Goal: Information Seeking & Learning: Learn about a topic

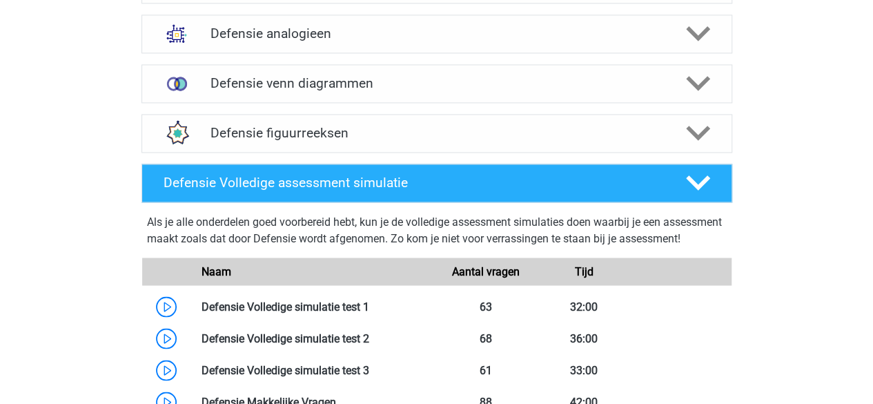
scroll to position [898, 0]
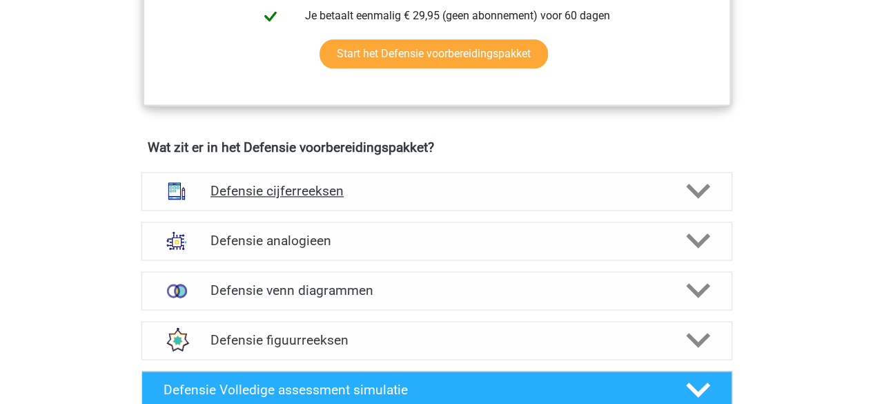
click at [583, 188] on h4 "Defensie cijferreeksen" at bounding box center [437, 191] width 452 height 16
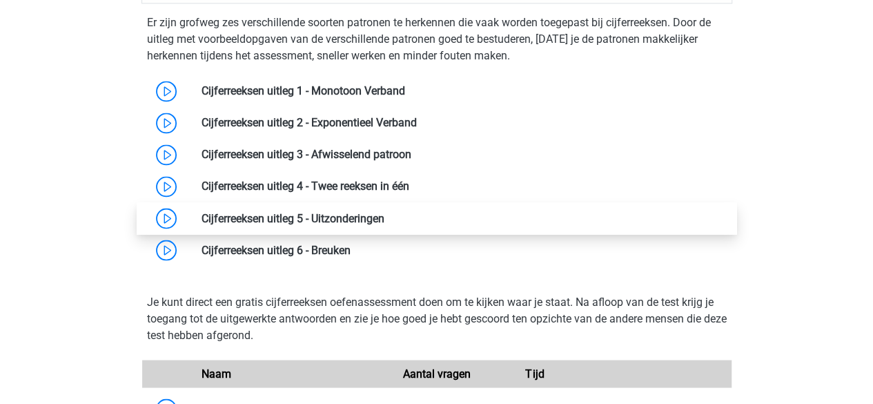
scroll to position [1036, 0]
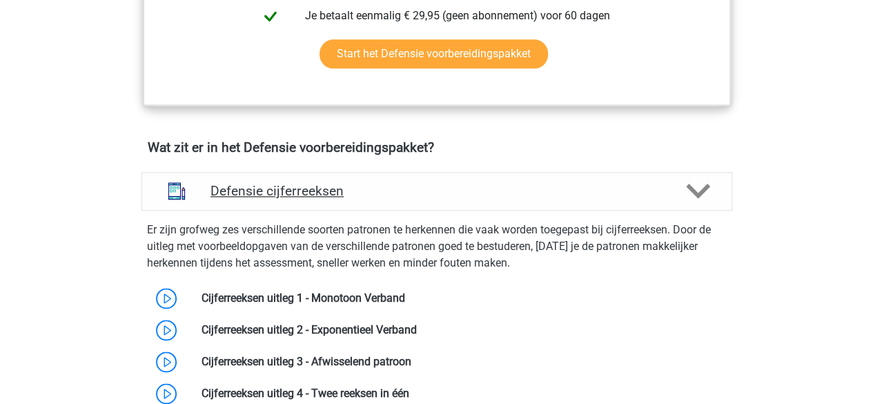
click at [628, 184] on h4 "Defensie cijferreeksen" at bounding box center [437, 191] width 452 height 16
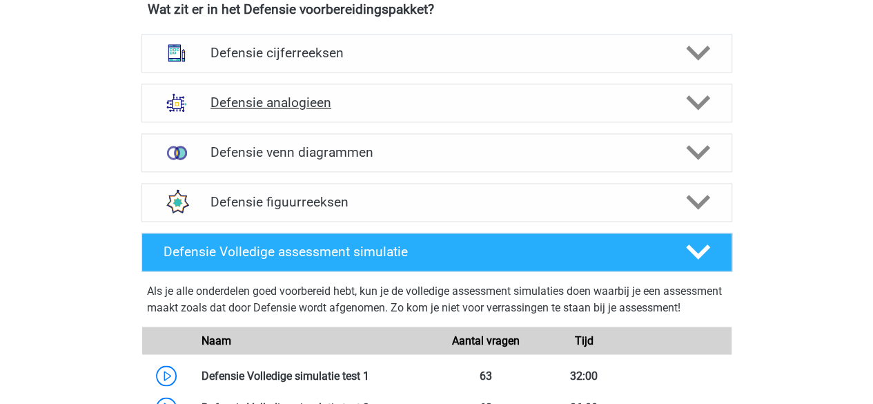
click at [443, 99] on h4 "Defensie analogieen" at bounding box center [437, 103] width 452 height 16
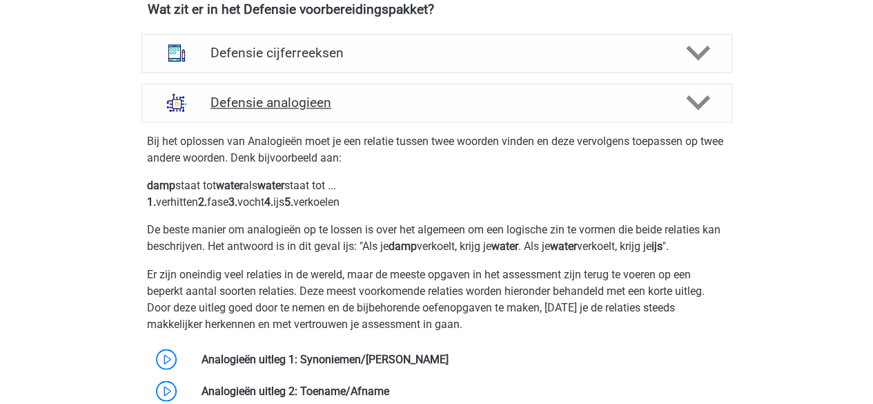
click at [481, 100] on h4 "Defensie analogieen" at bounding box center [437, 103] width 452 height 16
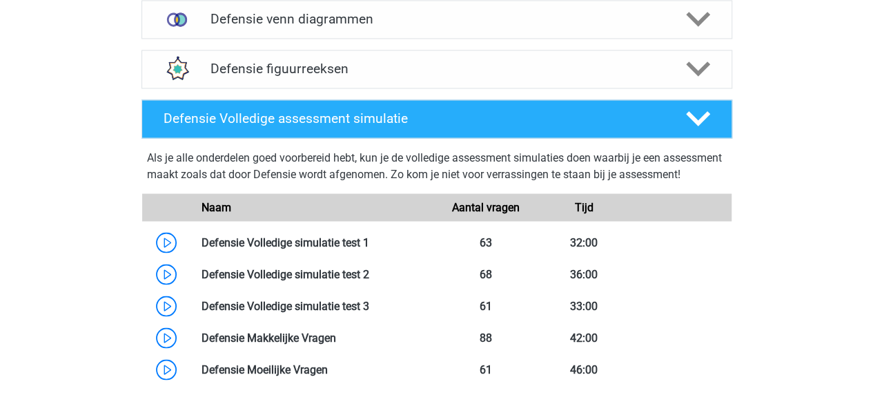
scroll to position [1174, 0]
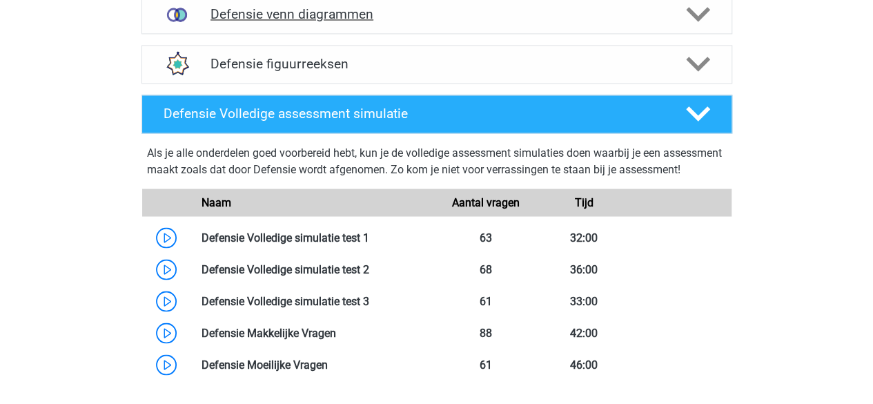
click at [516, 25] on div "Defensie venn diagrammen" at bounding box center [437, 14] width 591 height 39
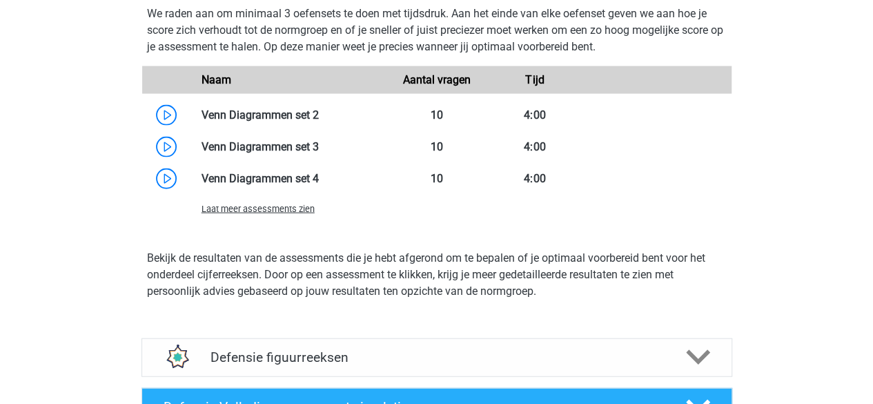
scroll to position [1381, 0]
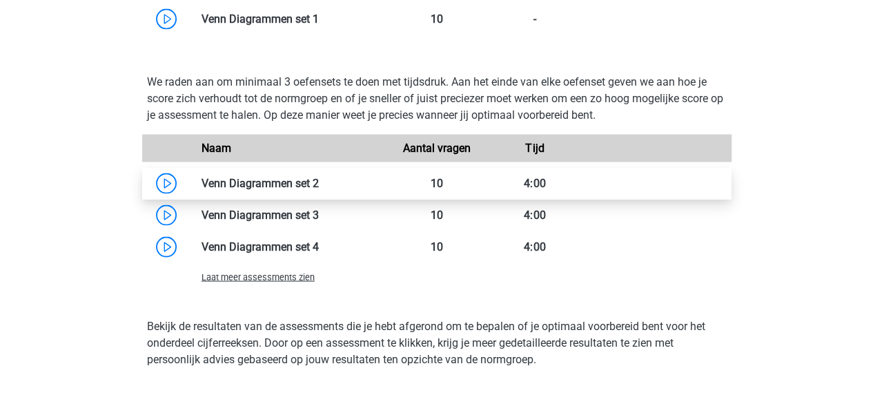
click at [319, 186] on link at bounding box center [319, 183] width 0 height 13
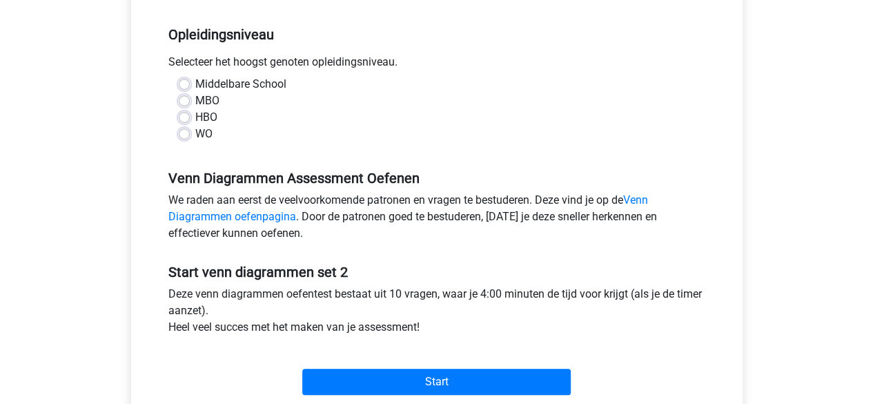
scroll to position [276, 0]
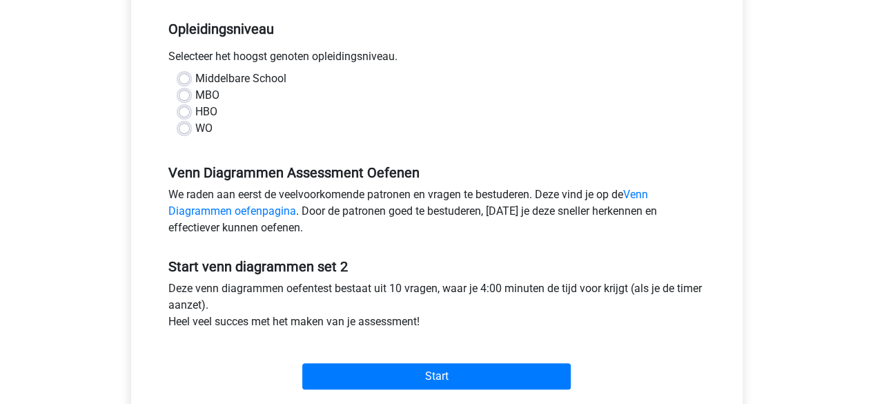
click at [195, 91] on label "MBO" at bounding box center [207, 95] width 24 height 17
click at [184, 91] on input "MBO" at bounding box center [184, 94] width 11 height 14
radio input "true"
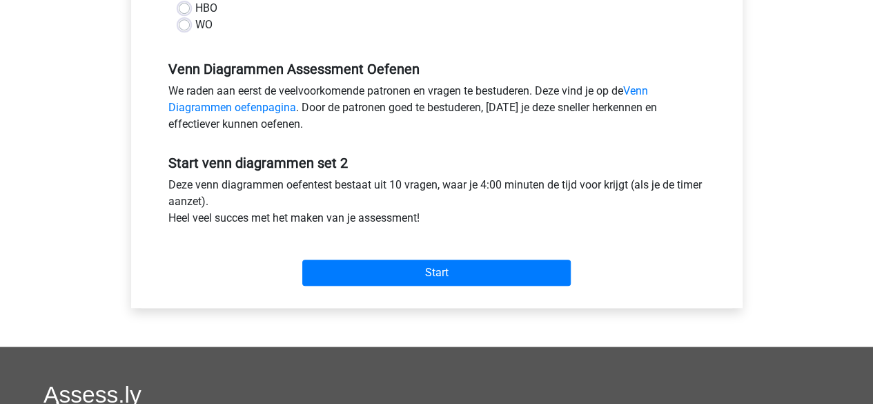
scroll to position [414, 0]
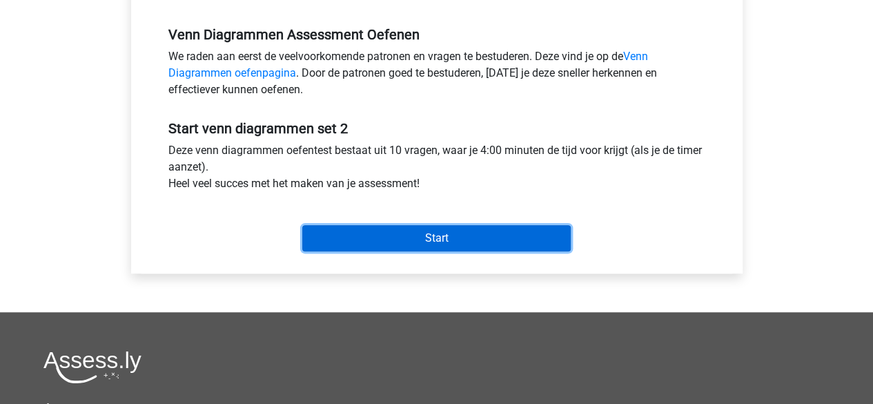
click at [465, 229] on input "Start" at bounding box center [436, 238] width 269 height 26
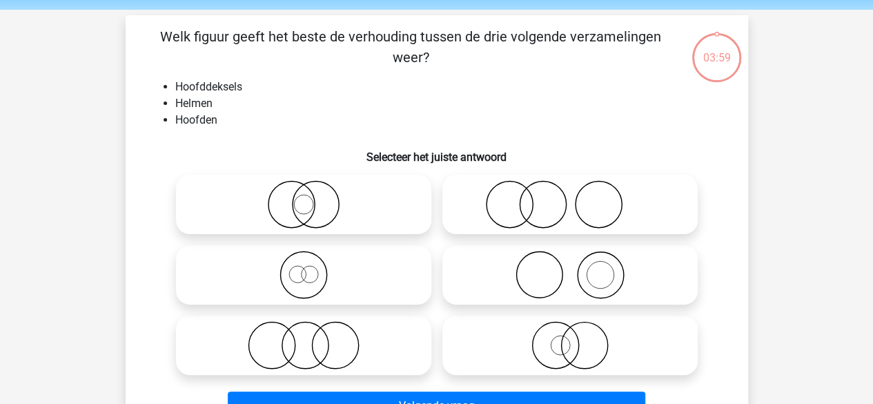
scroll to position [69, 0]
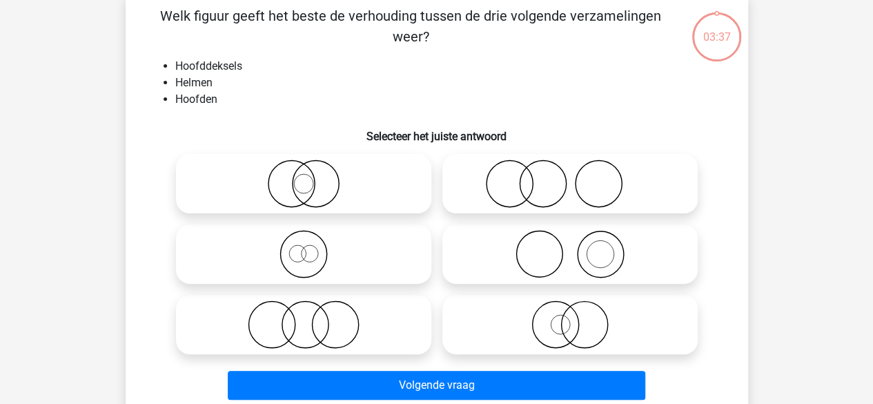
click at [654, 244] on icon at bounding box center [570, 254] width 244 height 48
click at [579, 244] on input "radio" at bounding box center [574, 242] width 9 height 9
radio input "true"
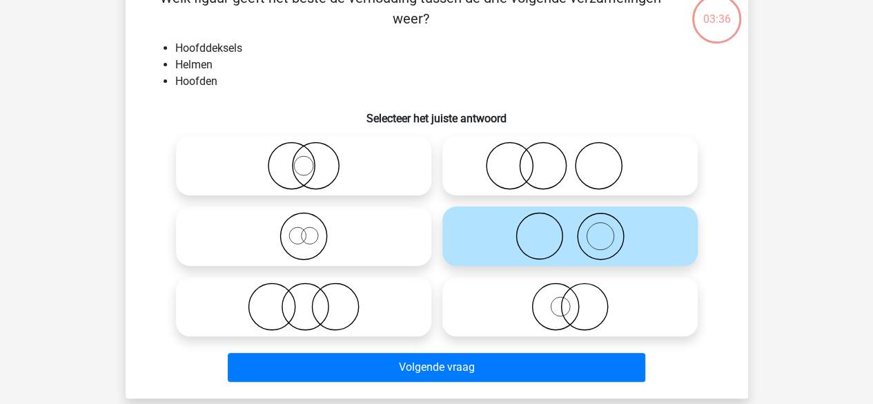
scroll to position [138, 0]
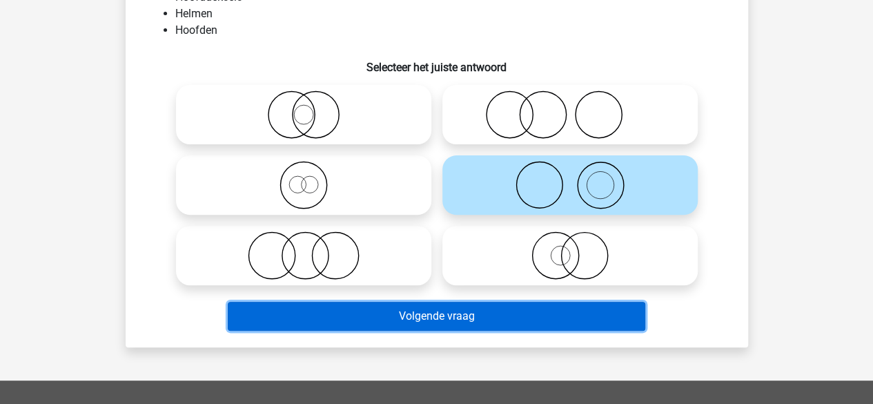
click at [594, 328] on button "Volgende vraag" at bounding box center [437, 316] width 418 height 29
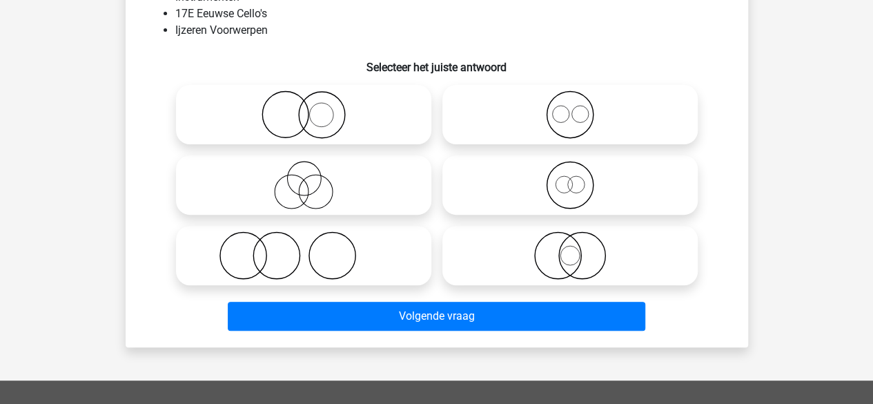
click at [336, 119] on icon at bounding box center [304, 114] width 244 height 48
click at [313, 108] on input "radio" at bounding box center [308, 103] width 9 height 9
radio input "true"
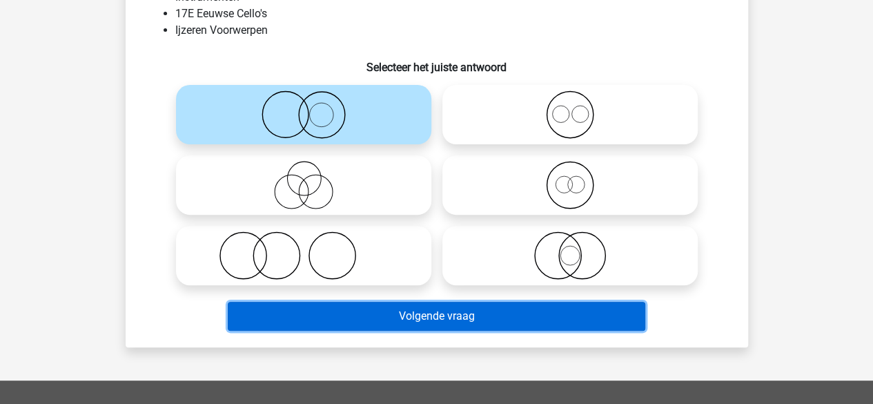
click at [457, 317] on button "Volgende vraag" at bounding box center [437, 316] width 418 height 29
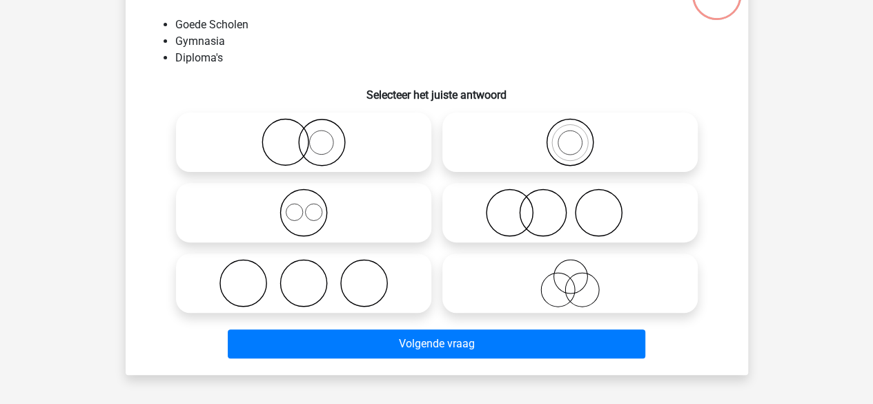
scroll to position [133, 0]
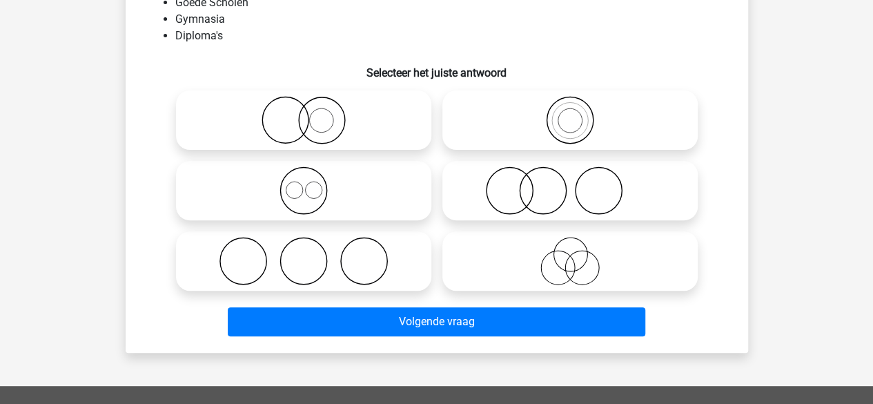
click at [361, 270] on icon at bounding box center [304, 261] width 244 height 48
click at [313, 254] on input "radio" at bounding box center [308, 249] width 9 height 9
radio input "true"
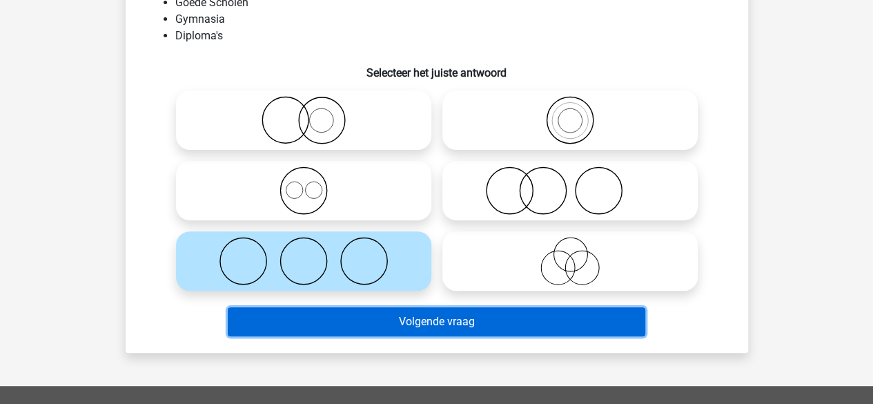
click at [404, 316] on button "Volgende vraag" at bounding box center [437, 321] width 418 height 29
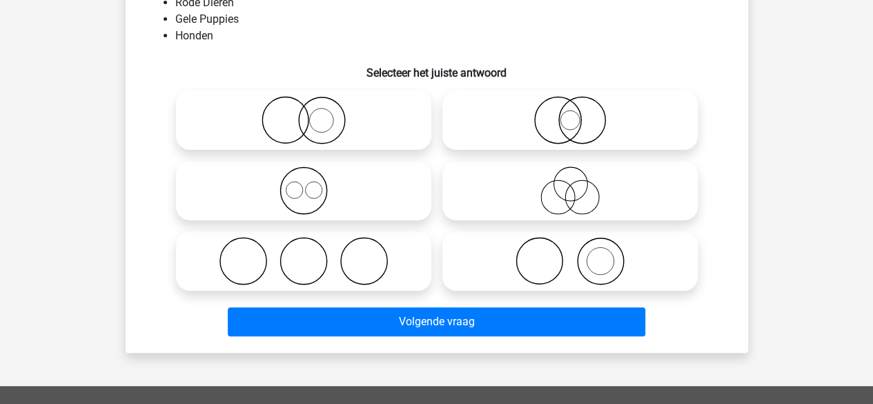
click at [363, 125] on icon at bounding box center [304, 120] width 244 height 48
click at [313, 113] on input "radio" at bounding box center [308, 108] width 9 height 9
radio input "true"
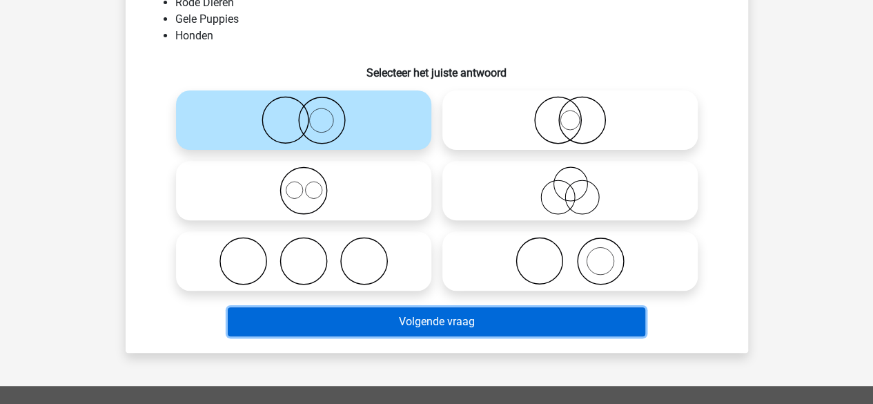
click at [483, 313] on button "Volgende vraag" at bounding box center [437, 321] width 418 height 29
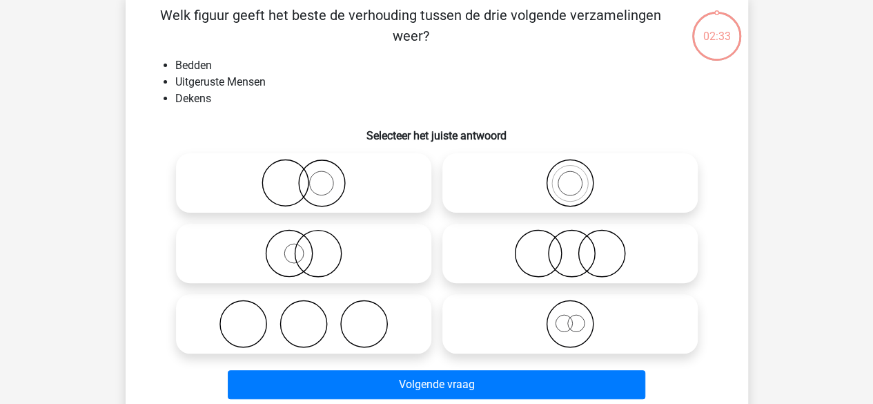
scroll to position [64, 0]
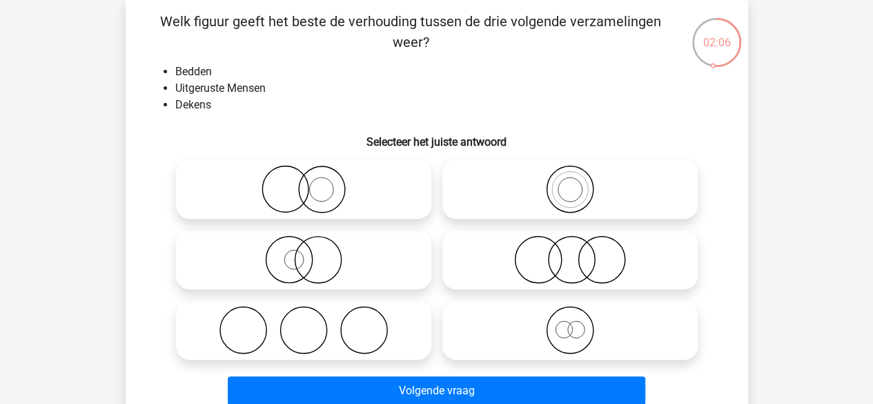
click at [612, 204] on icon at bounding box center [570, 189] width 244 height 48
click at [579, 182] on input "radio" at bounding box center [574, 177] width 9 height 9
radio input "true"
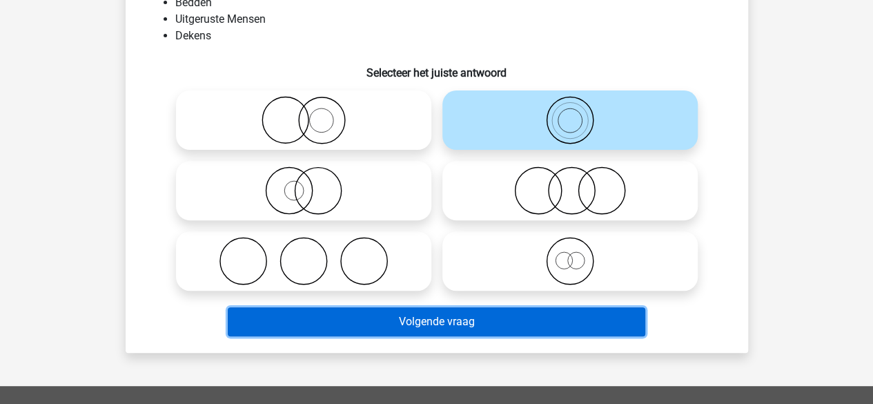
click at [569, 327] on button "Volgende vraag" at bounding box center [437, 321] width 418 height 29
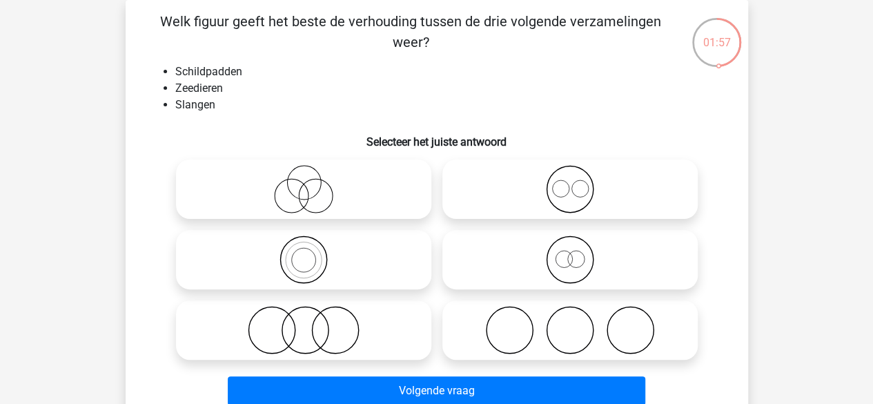
click at [679, 337] on icon at bounding box center [570, 330] width 244 height 48
click at [579, 323] on input "radio" at bounding box center [574, 318] width 9 height 9
radio input "true"
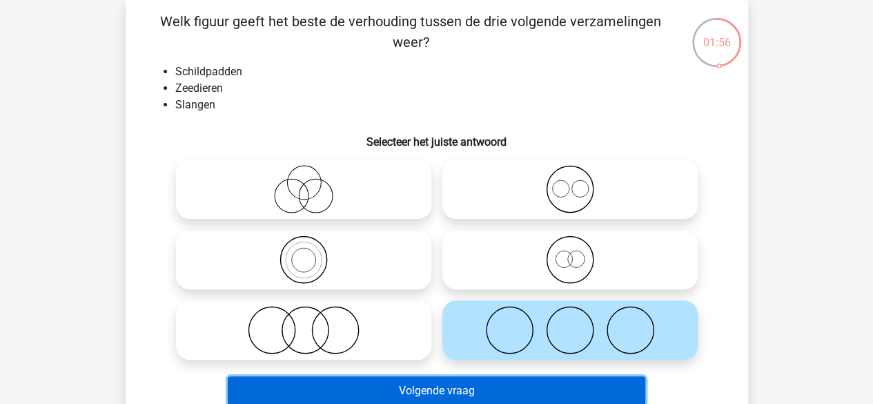
click at [588, 397] on button "Volgende vraag" at bounding box center [437, 390] width 418 height 29
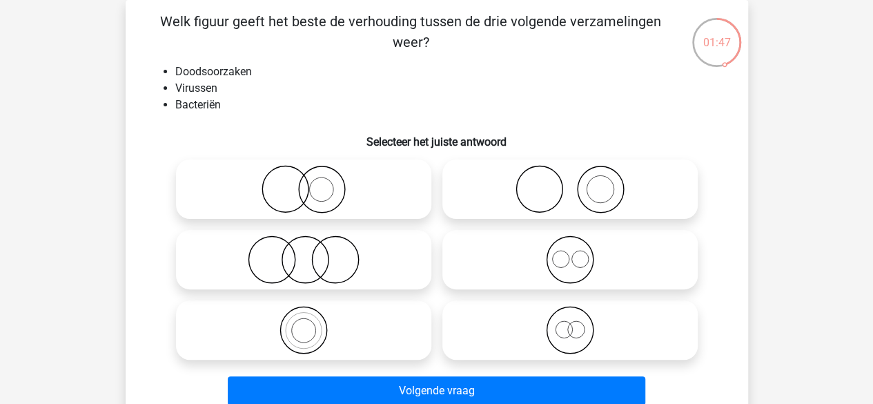
click at [667, 268] on icon at bounding box center [570, 259] width 244 height 48
click at [579, 253] on input "radio" at bounding box center [574, 248] width 9 height 9
radio input "true"
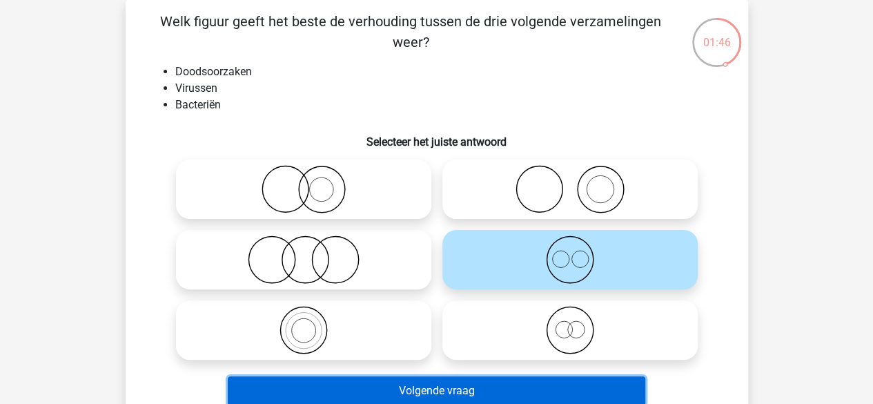
click at [601, 387] on button "Volgende vraag" at bounding box center [437, 390] width 418 height 29
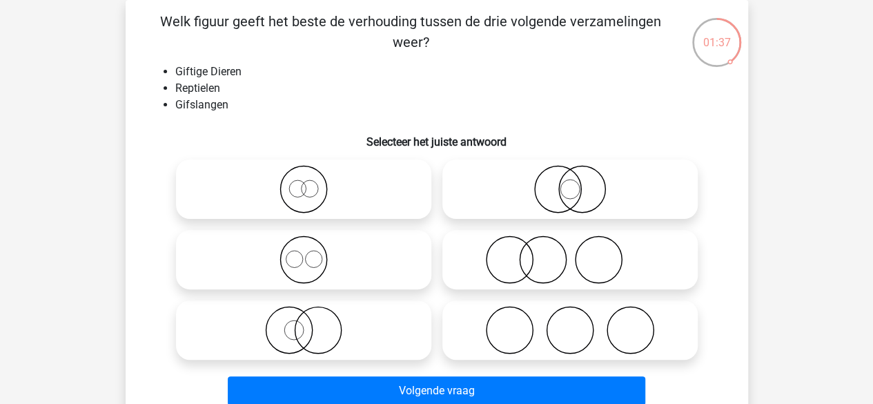
click at [664, 255] on icon at bounding box center [570, 259] width 244 height 48
click at [579, 253] on input "radio" at bounding box center [574, 248] width 9 height 9
radio input "true"
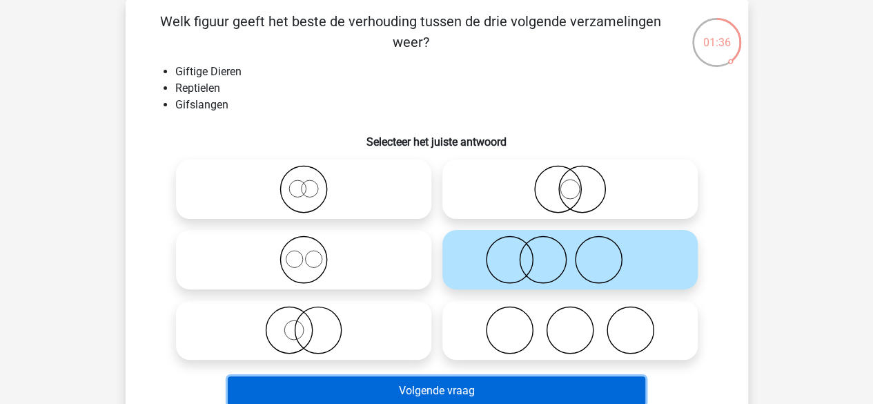
click at [601, 385] on button "Volgende vraag" at bounding box center [437, 390] width 418 height 29
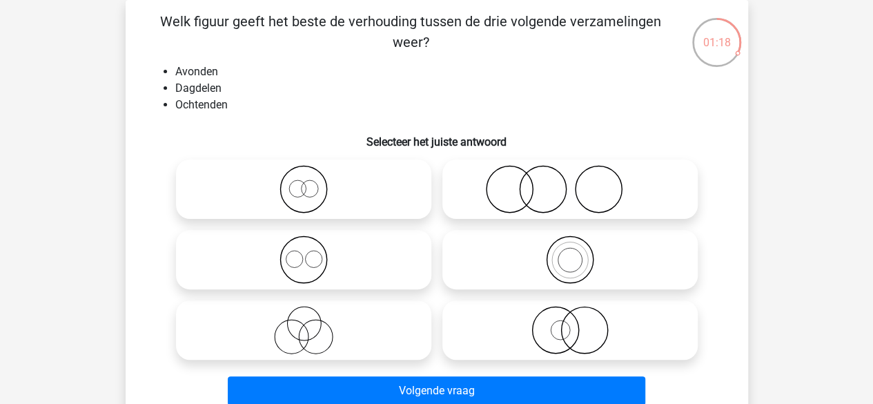
click at [387, 204] on icon at bounding box center [304, 189] width 244 height 48
click at [313, 182] on input "radio" at bounding box center [308, 177] width 9 height 9
radio input "true"
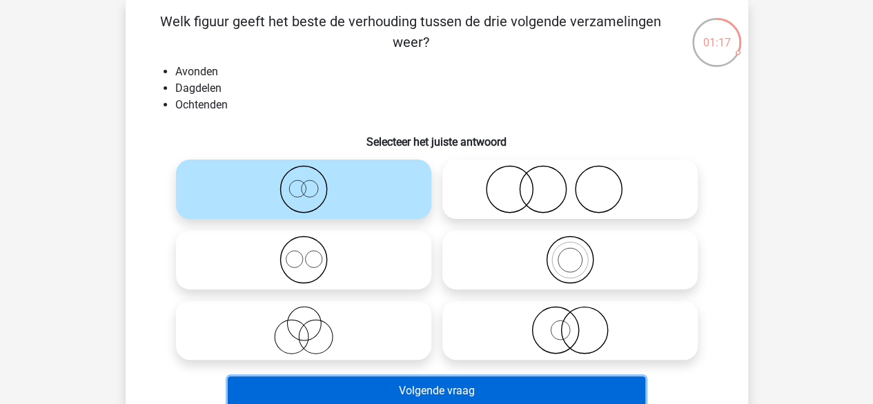
click at [463, 390] on button "Volgende vraag" at bounding box center [437, 390] width 418 height 29
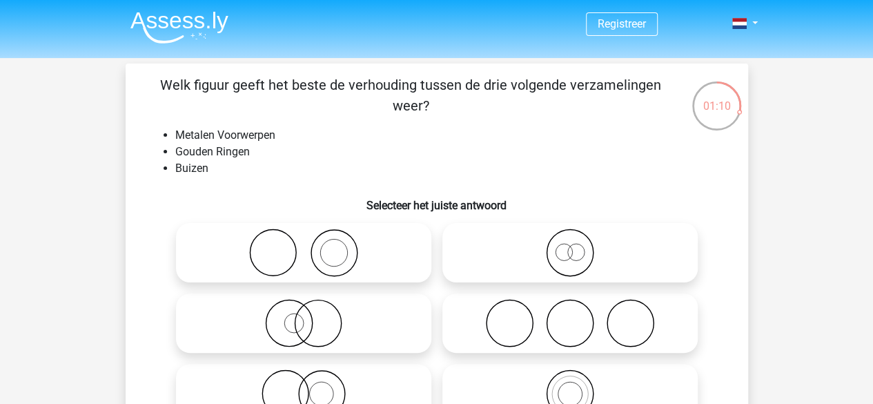
scroll to position [69, 0]
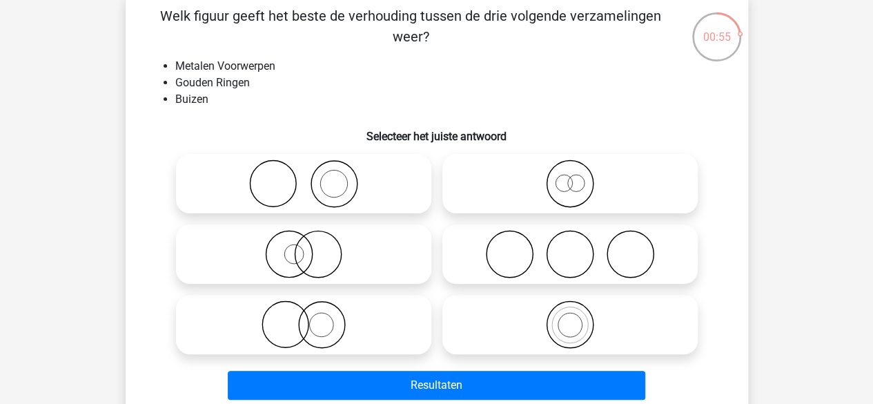
click at [639, 253] on icon at bounding box center [570, 254] width 244 height 48
click at [579, 247] on input "radio" at bounding box center [574, 242] width 9 height 9
radio input "true"
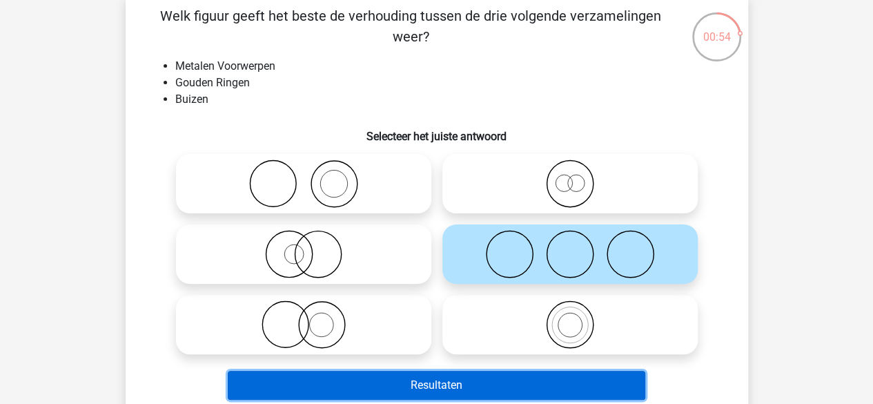
click at [549, 372] on button "Resultaten" at bounding box center [437, 385] width 418 height 29
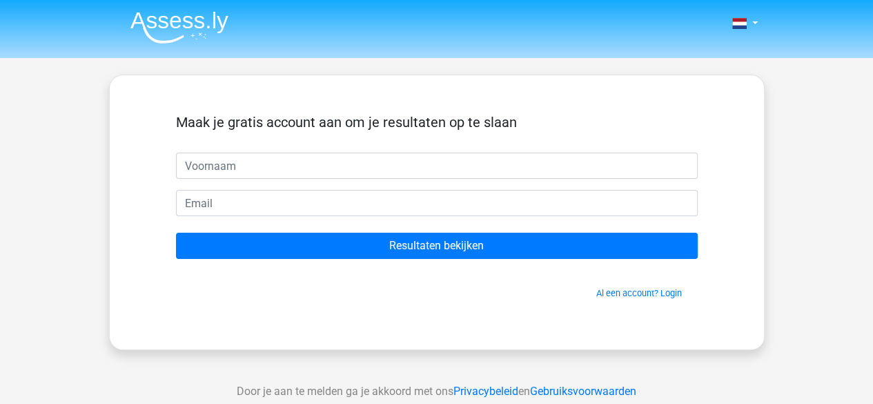
click at [545, 175] on input "text" at bounding box center [437, 166] width 522 height 26
type input "Rowan"
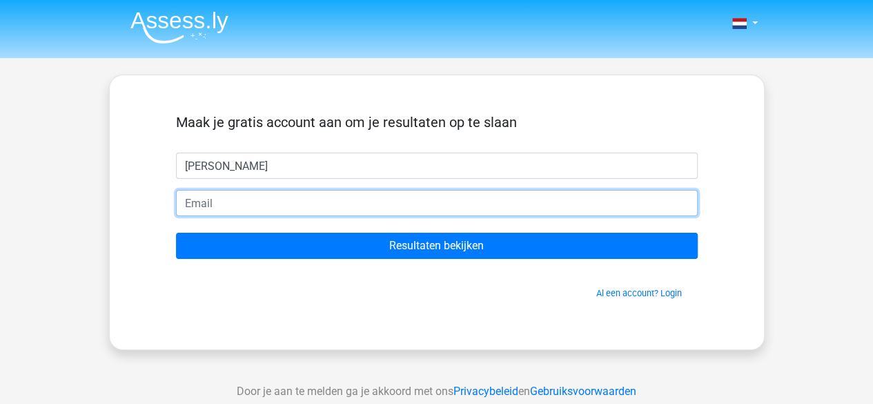
click at [332, 204] on input "email" at bounding box center [437, 203] width 522 height 26
type input "rowanverhelst@gmail.com"
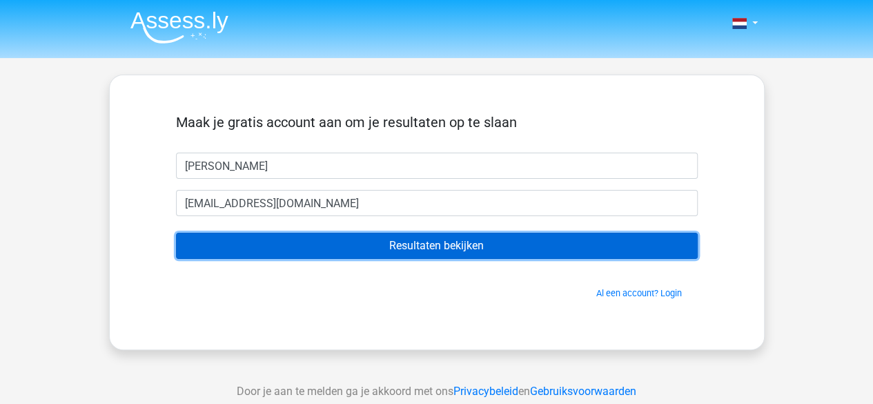
click at [344, 248] on input "Resultaten bekijken" at bounding box center [437, 246] width 522 height 26
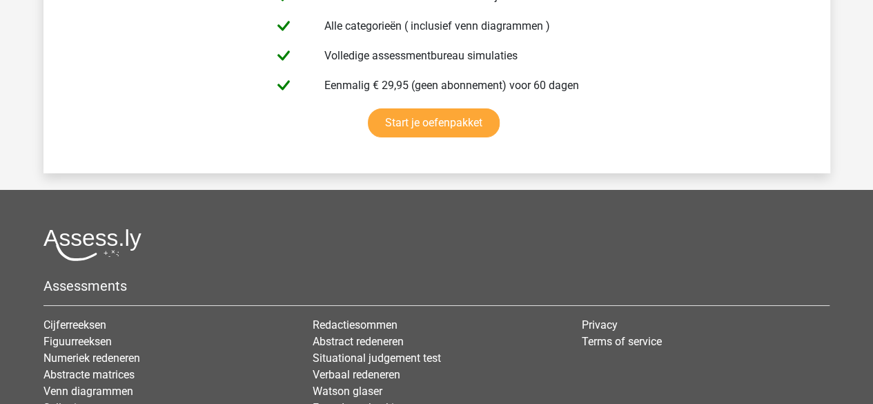
scroll to position [2279, 0]
